Goal: Task Accomplishment & Management: Manage account settings

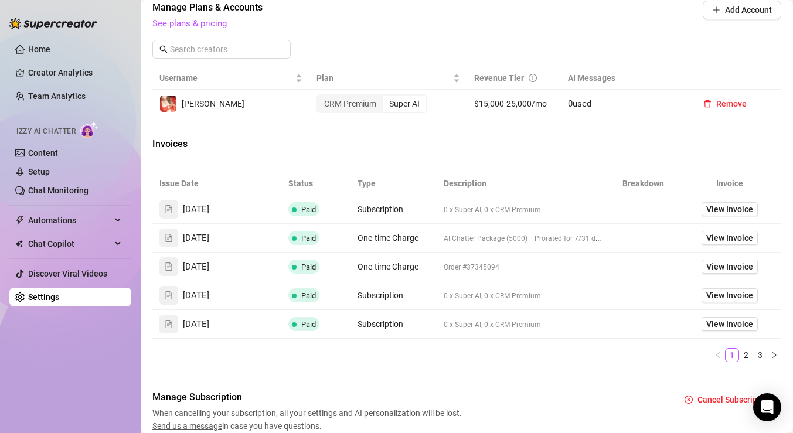
scroll to position [422, 0]
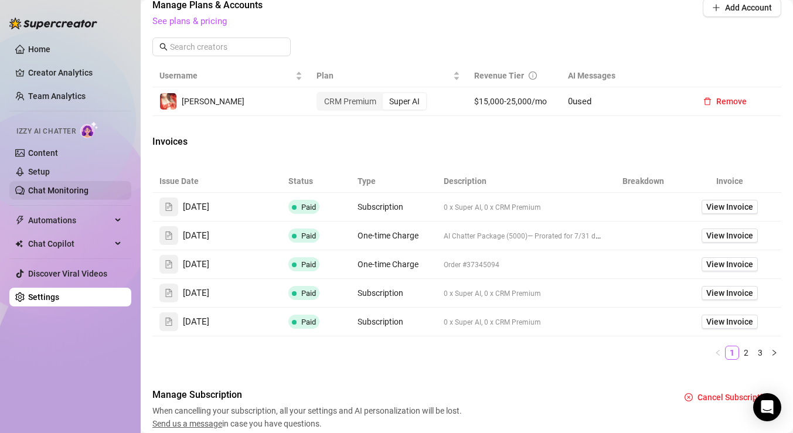
click at [69, 195] on link "Chat Monitoring" at bounding box center [58, 190] width 60 height 9
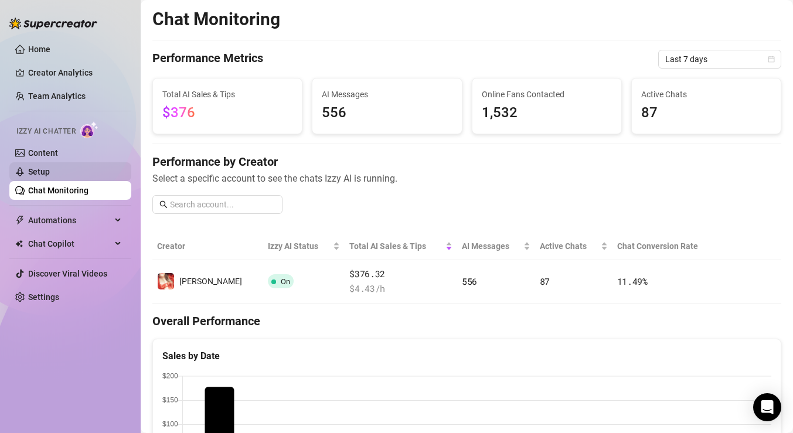
click at [46, 167] on link "Setup" at bounding box center [39, 171] width 22 height 9
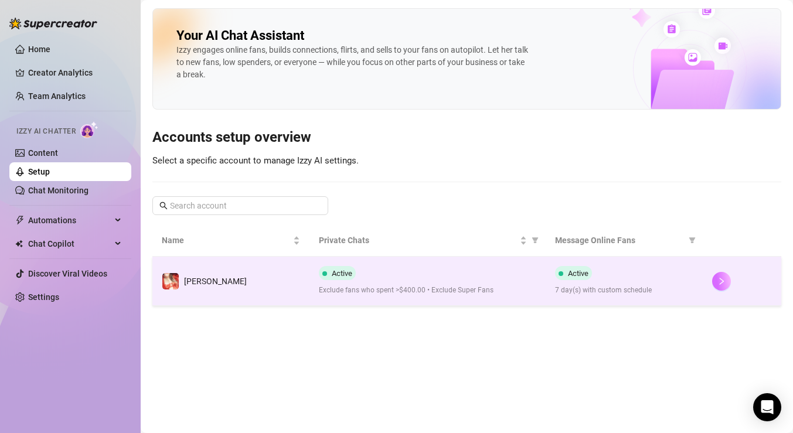
click at [723, 284] on icon "right" at bounding box center [722, 281] width 8 height 8
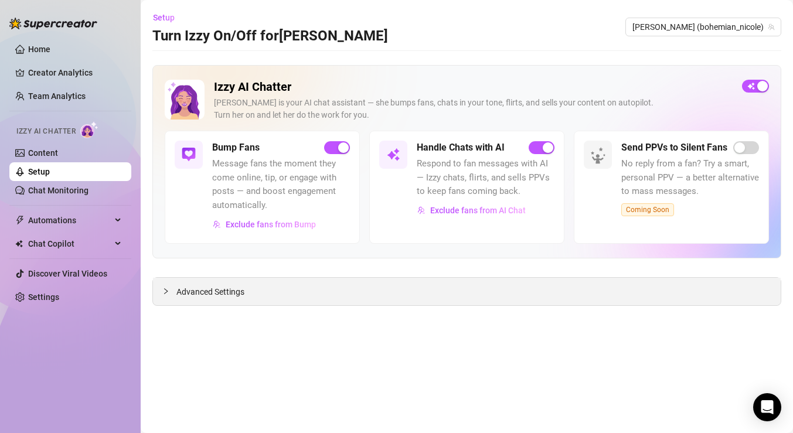
click at [559, 294] on div "Advanced Settings" at bounding box center [467, 292] width 628 height 28
click at [231, 294] on span "Advanced Settings" at bounding box center [211, 292] width 68 height 13
